Goal: Task Accomplishment & Management: Use online tool/utility

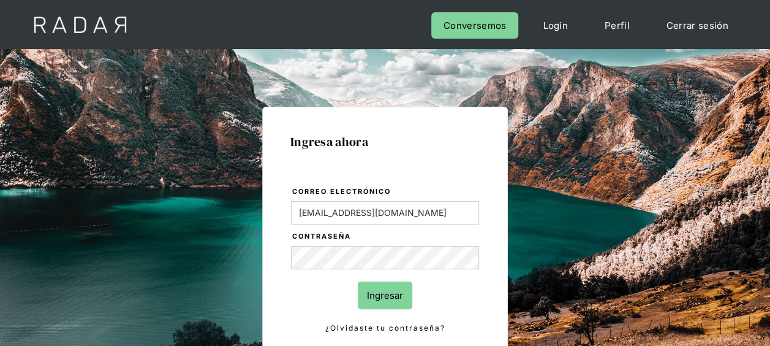
drag, startPoint x: 0, startPoint y: 0, endPoint x: 390, endPoint y: 298, distance: 490.6
click at [390, 298] on input "Ingresar" at bounding box center [385, 295] width 55 height 28
click at [277, 256] on div "Ingresa ahora Correo electrónico accounting@pagsmile.com Contraseña Ingresar ¿O…" at bounding box center [385, 235] width 246 height 256
click at [283, 151] on div "Ingresa ahora Correo electrónico accounting@pagsmile.com Contraseña Ingresar ¿O…" at bounding box center [385, 235] width 246 height 256
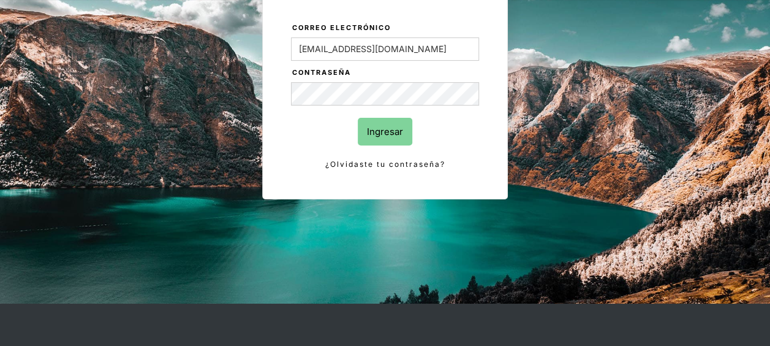
scroll to position [184, 0]
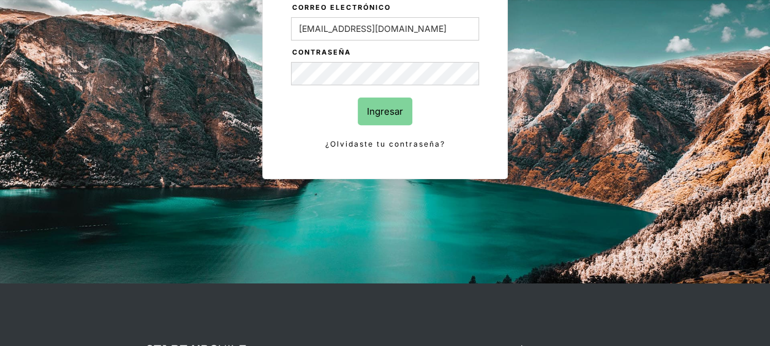
click at [382, 114] on input "Ingresar" at bounding box center [385, 111] width 55 height 28
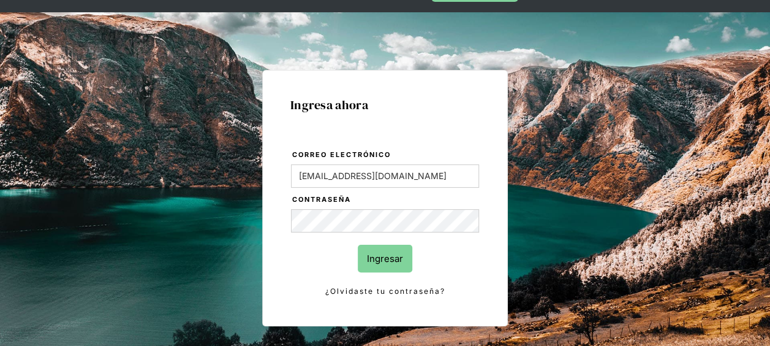
scroll to position [0, 0]
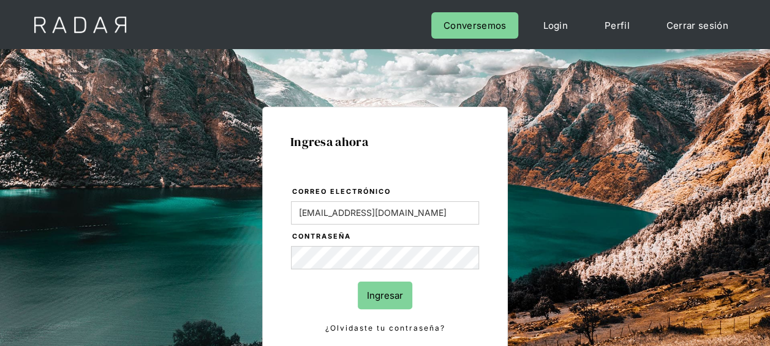
click at [558, 27] on link "Login" at bounding box center [556, 25] width 50 height 26
click at [558, 22] on link "Login" at bounding box center [556, 25] width 50 height 26
click at [621, 18] on link "Perfil" at bounding box center [618, 25] width 50 height 26
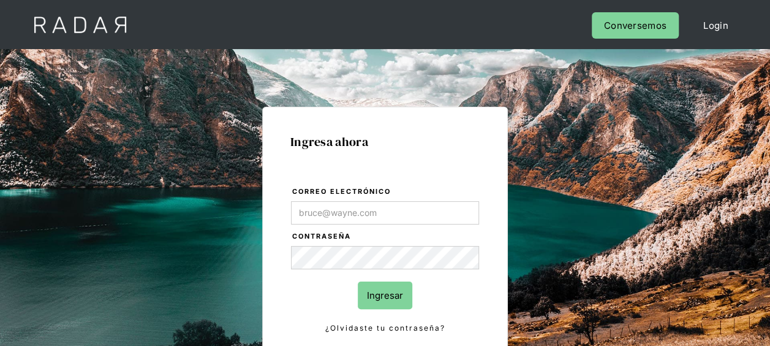
scroll to position [61, 0]
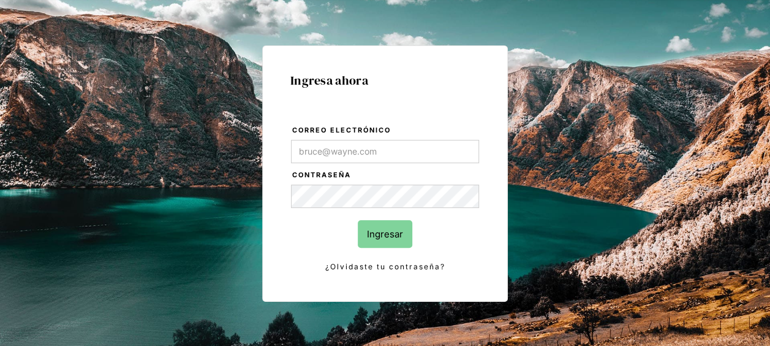
type input "[EMAIL_ADDRESS][DOMAIN_NAME]"
click at [382, 230] on input "Ingresar" at bounding box center [385, 234] width 55 height 28
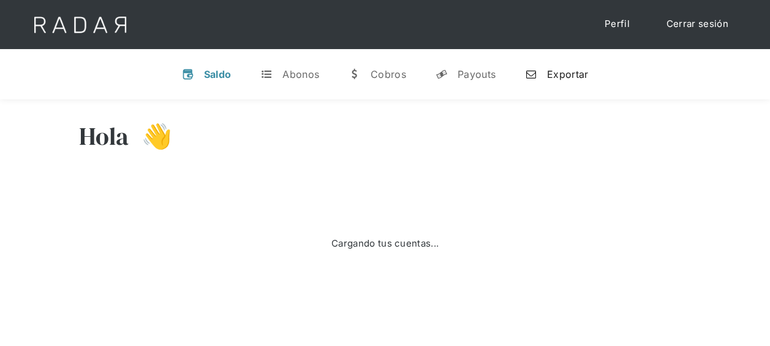
click at [554, 72] on div "Exportar" at bounding box center [567, 74] width 41 height 12
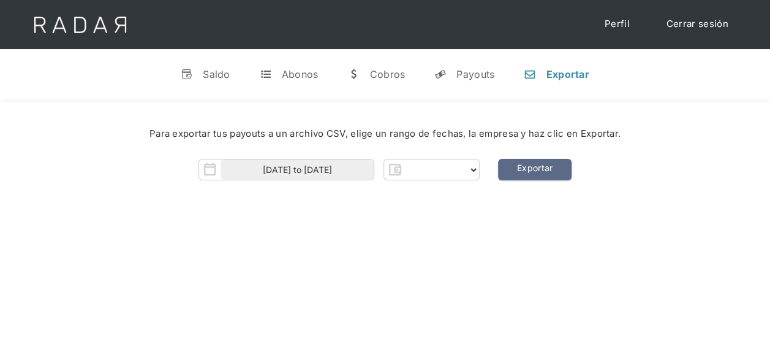
select select "pagsmile"
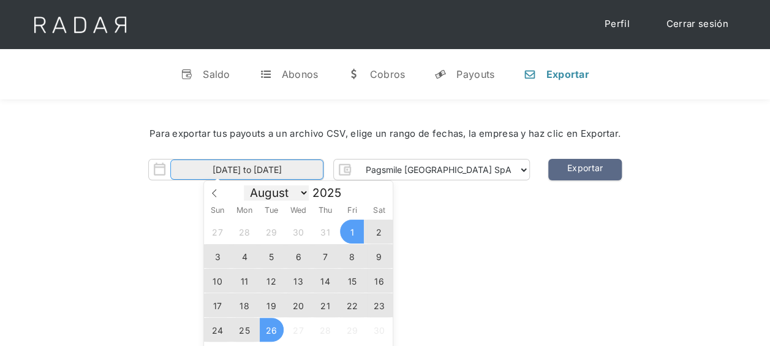
click at [281, 175] on input "[DATE] to [DATE]" at bounding box center [246, 169] width 153 height 20
click at [236, 330] on span "25" at bounding box center [245, 329] width 24 height 24
type input "[DATE]"
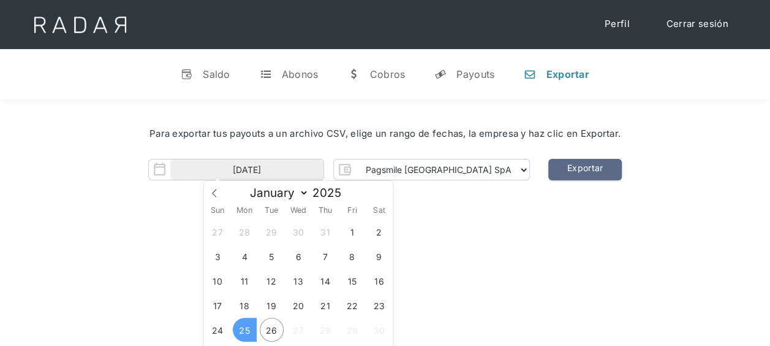
click at [246, 327] on span "25" at bounding box center [245, 329] width 24 height 24
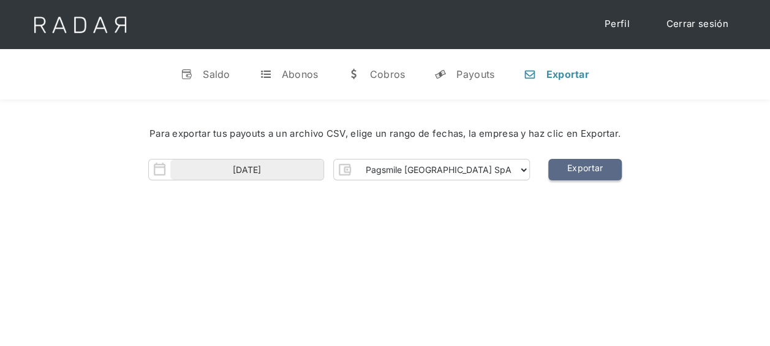
click at [555, 172] on link "Exportar" at bounding box center [586, 169] width 74 height 21
